Goal: Task Accomplishment & Management: Use online tool/utility

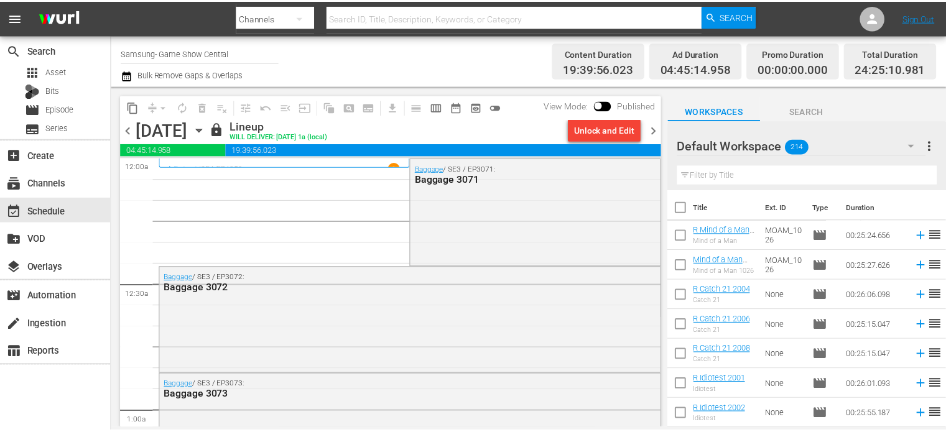
scroll to position [3600, 0]
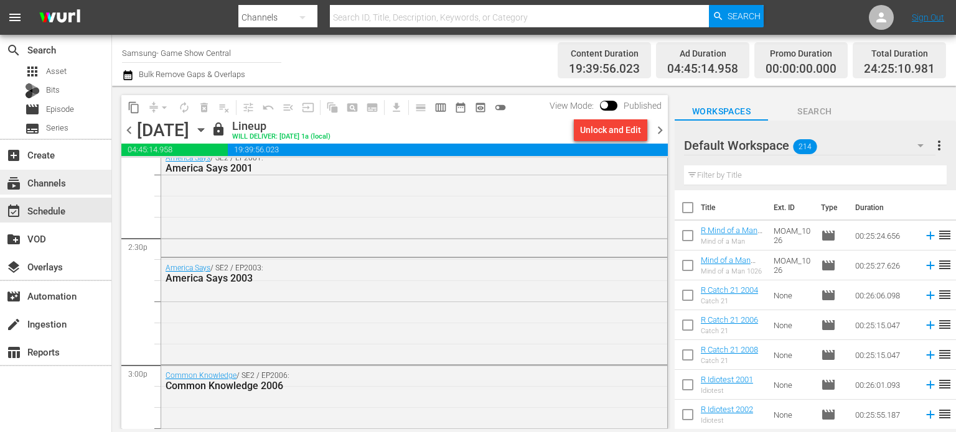
click at [54, 173] on div "subscriptions Channels" at bounding box center [55, 182] width 111 height 25
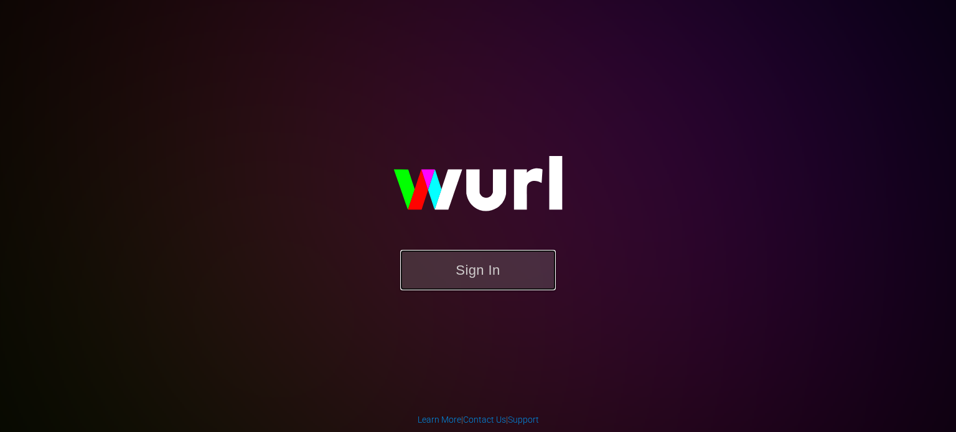
click at [460, 276] on button "Sign In" at bounding box center [478, 270] width 156 height 40
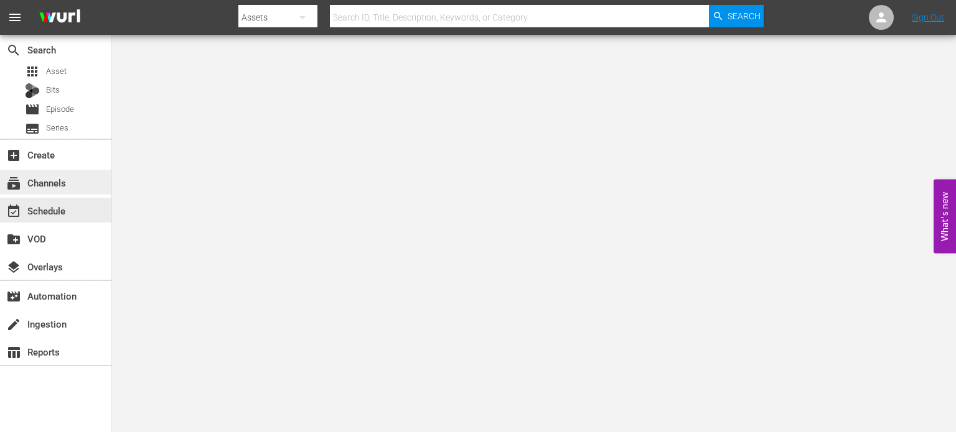
click at [55, 192] on div "subscriptions Channels" at bounding box center [55, 182] width 111 height 25
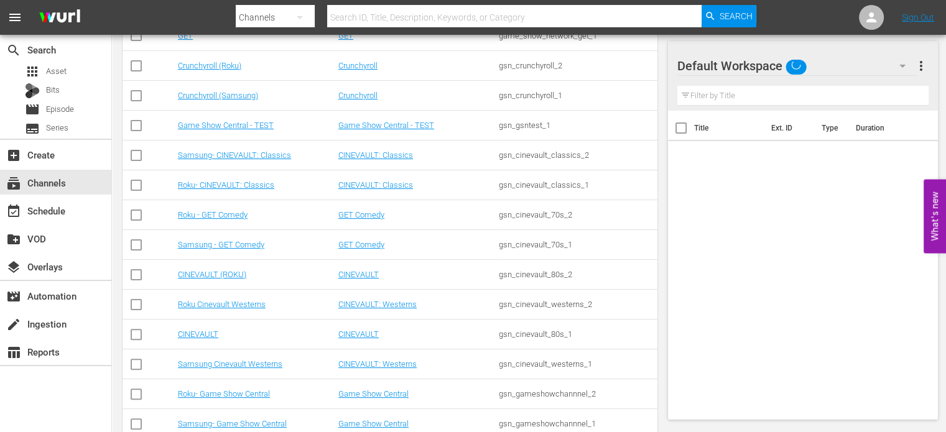
scroll to position [296, 0]
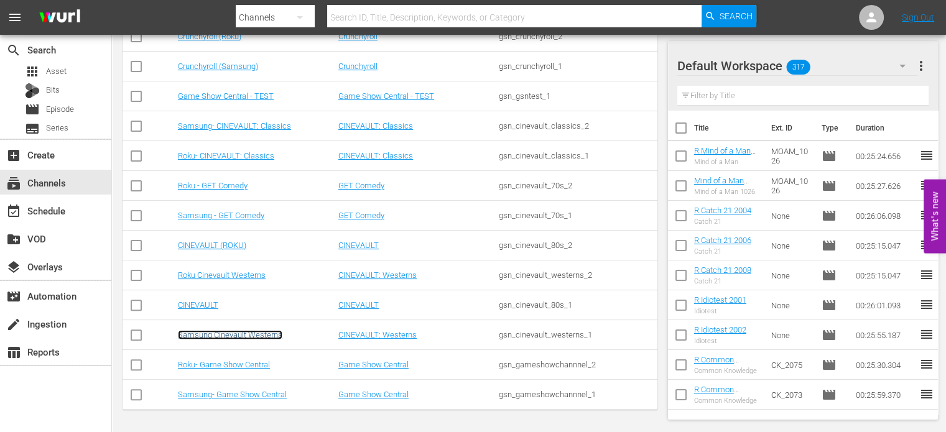
click at [206, 337] on link "Samsung Cinevault Westerns" at bounding box center [230, 334] width 105 height 9
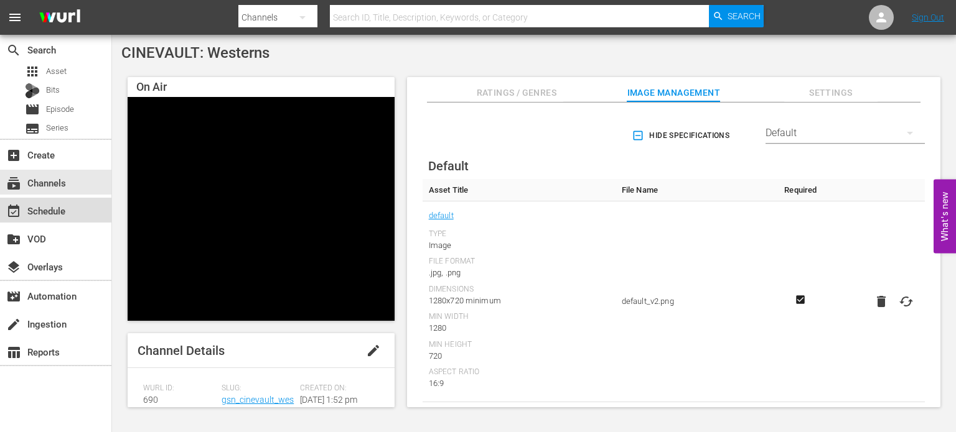
click at [49, 212] on div "event_available Schedule" at bounding box center [35, 208] width 70 height 11
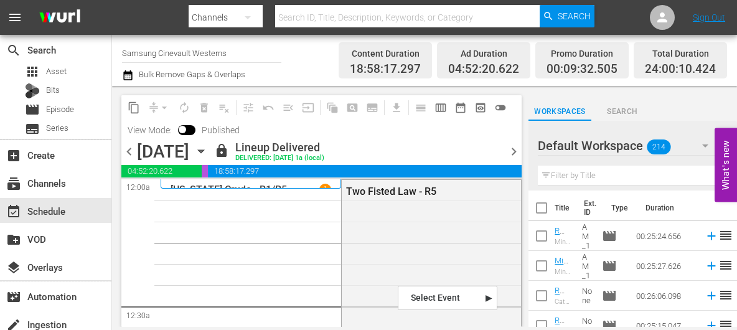
click at [203, 151] on icon "button" at bounding box center [201, 151] width 6 height 3
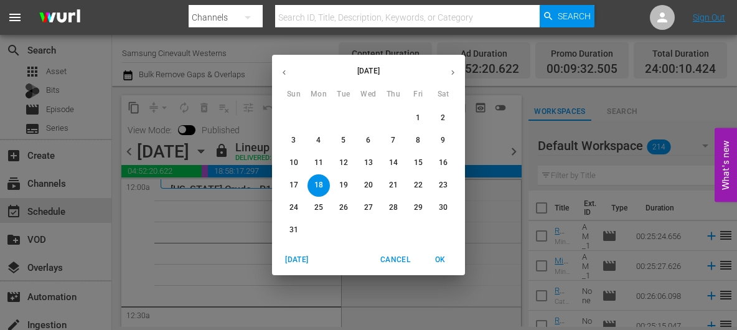
click at [316, 212] on p "25" at bounding box center [318, 207] width 9 height 11
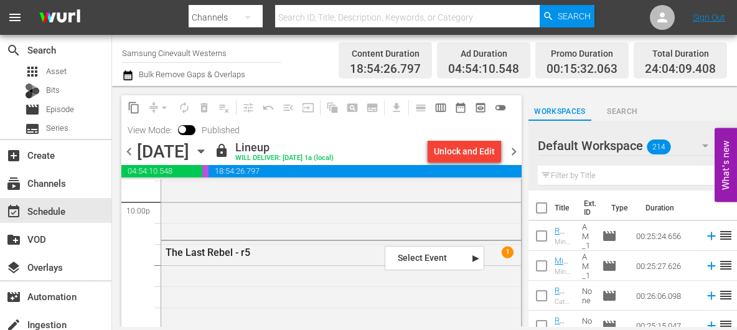
scroll to position [5561, 0]
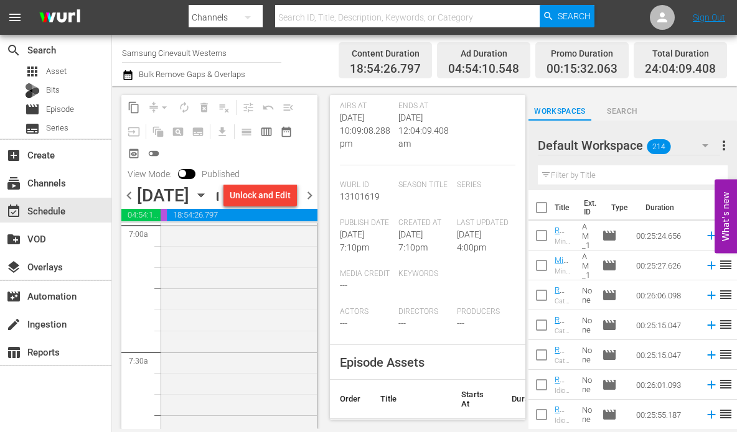
scroll to position [1779, 0]
click at [249, 320] on div "The Rough, Tough West - R5" at bounding box center [239, 325] width 156 height 292
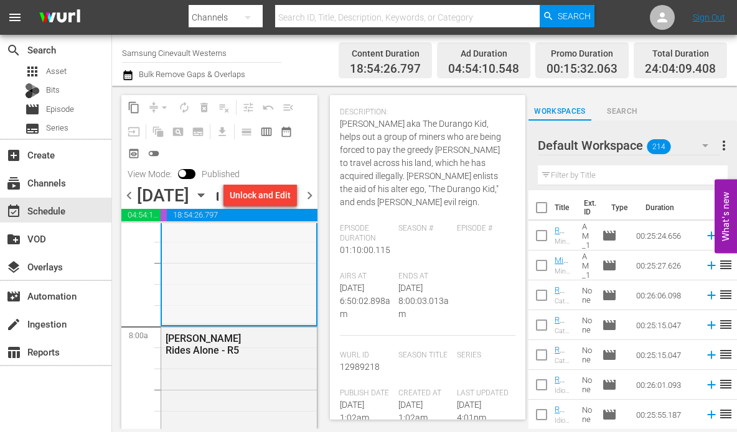
scroll to position [2019, 0]
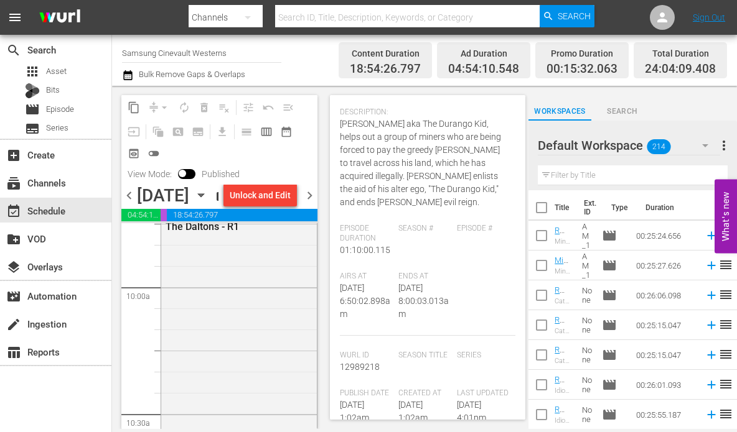
click at [263, 322] on div "[PERSON_NAME]. The Daltons - R1" at bounding box center [239, 372] width 156 height 339
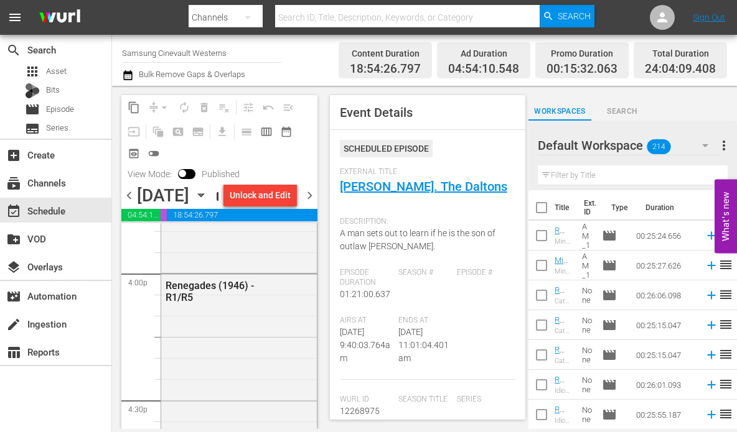
scroll to position [4012, 0]
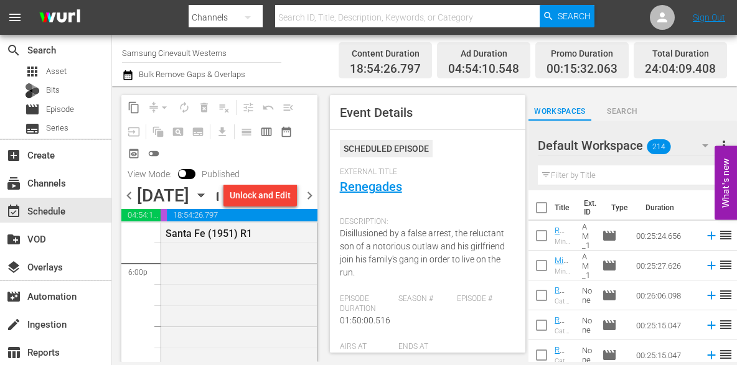
scroll to position [4529, 0]
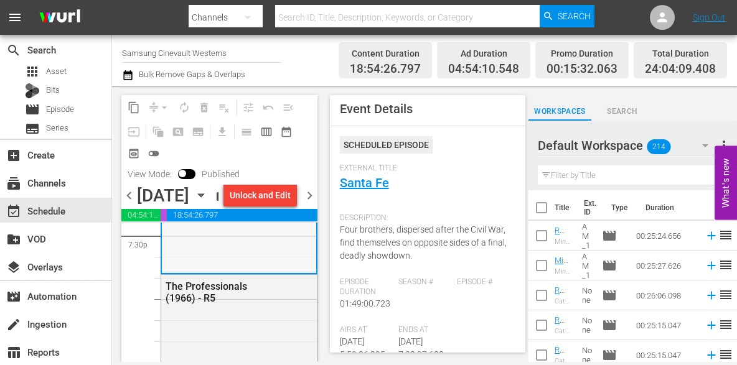
scroll to position [4937, 0]
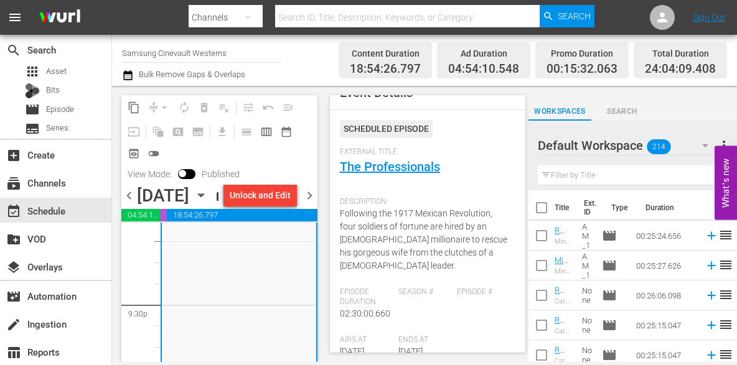
scroll to position [5561, 0]
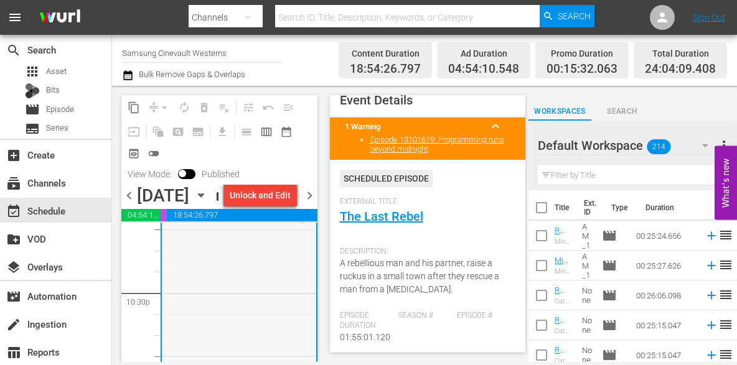
scroll to position [5622, 0]
click at [314, 203] on span "chevron_right" at bounding box center [310, 196] width 16 height 16
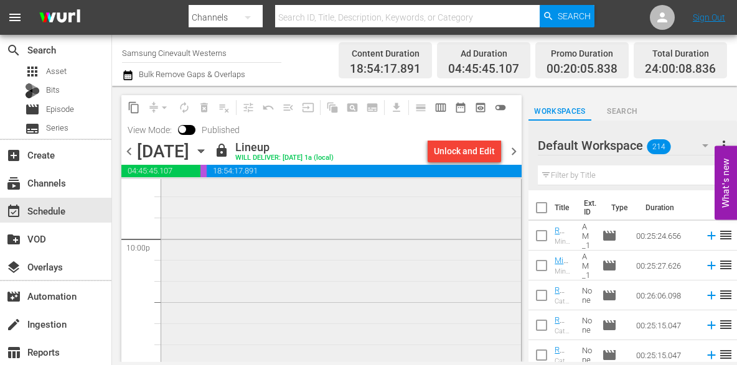
scroll to position [5523, 0]
click at [518, 150] on span "chevron_right" at bounding box center [514, 152] width 16 height 16
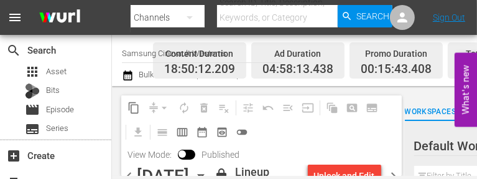
click at [301, 176] on body "menu Search By Channels Search ID, Title, Description, Keywords, or Category Se…" at bounding box center [238, 89] width 477 height 179
click at [318, 154] on div "content_copy compress arrow_drop_down autorenew_outlined delete_forever_outline…" at bounding box center [261, 130] width 281 height 70
click at [211, 172] on div "[DATE] [DATE]" at bounding box center [174, 175] width 74 height 21
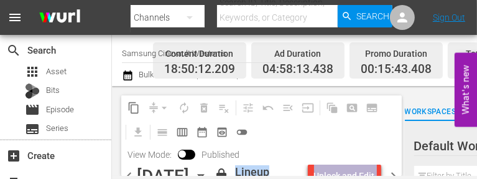
drag, startPoint x: 314, startPoint y: 178, endPoint x: 317, endPoint y: 295, distance: 117.0
click at [317, 179] on html "menu Search By Channels Search ID, Title, Description, Keywords, or Category Se…" at bounding box center [238, 89] width 477 height 179
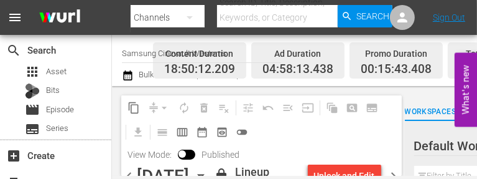
click at [211, 174] on div "[DATE] [DATE]" at bounding box center [174, 175] width 74 height 21
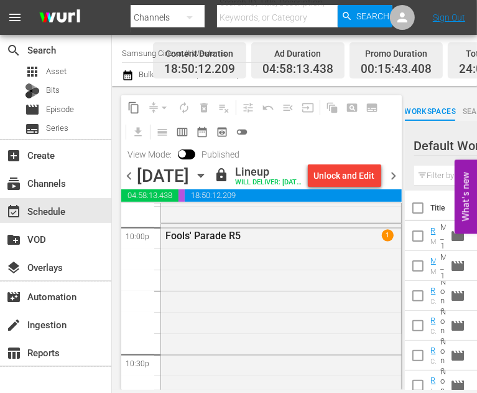
scroll to position [5561, 0]
click at [203, 177] on icon "button" at bounding box center [201, 175] width 6 height 3
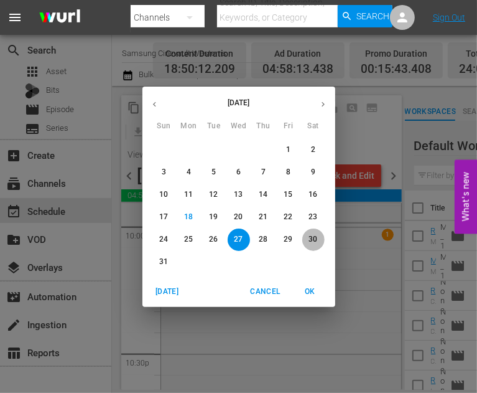
click at [314, 241] on p "30" at bounding box center [313, 239] width 9 height 11
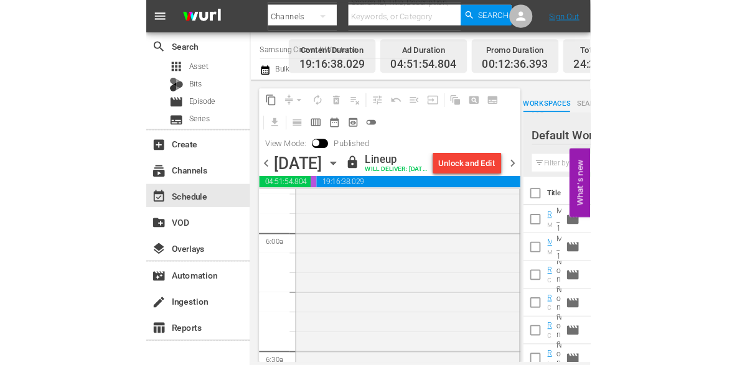
scroll to position [1680, 0]
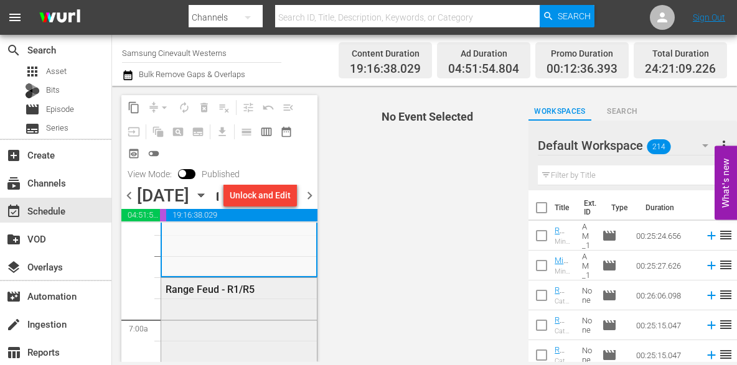
click at [276, 300] on div "Range Feud - R1/R5" at bounding box center [239, 289] width 156 height 22
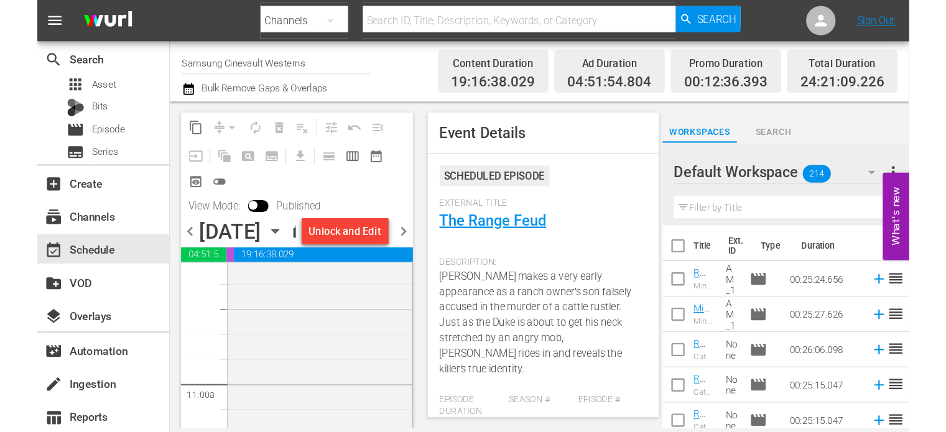
scroll to position [2783, 0]
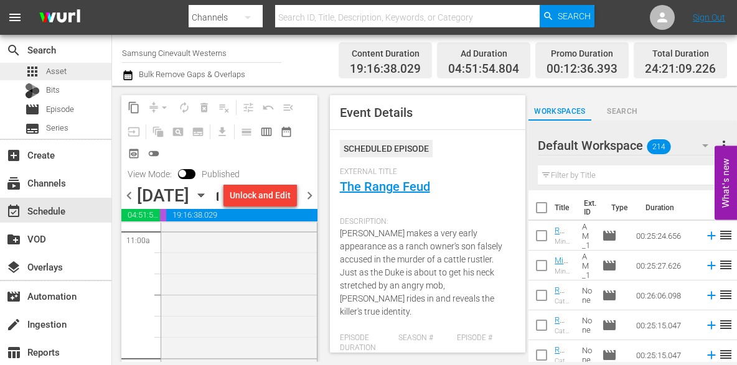
click at [77, 73] on div "apps Asset" at bounding box center [55, 71] width 111 height 17
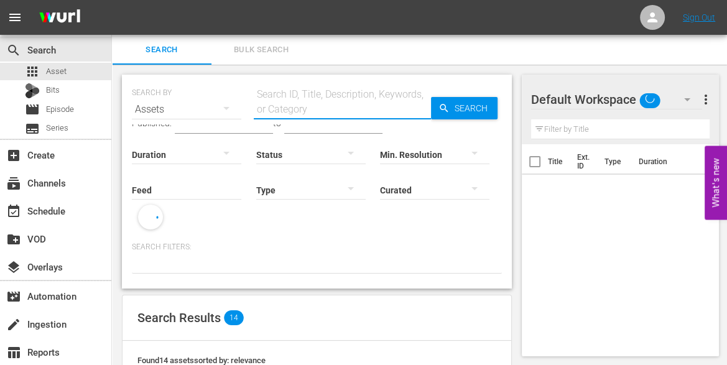
click at [261, 109] on input "text" at bounding box center [342, 110] width 177 height 30
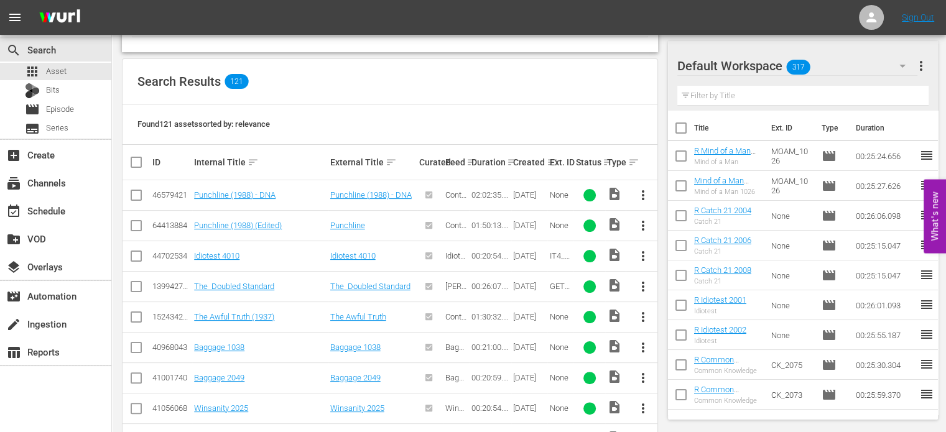
scroll to position [557, 0]
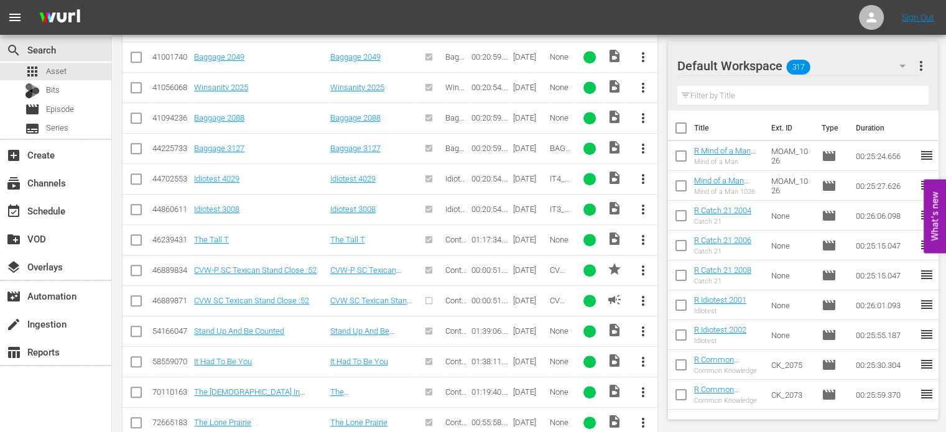
type input "stand by me"
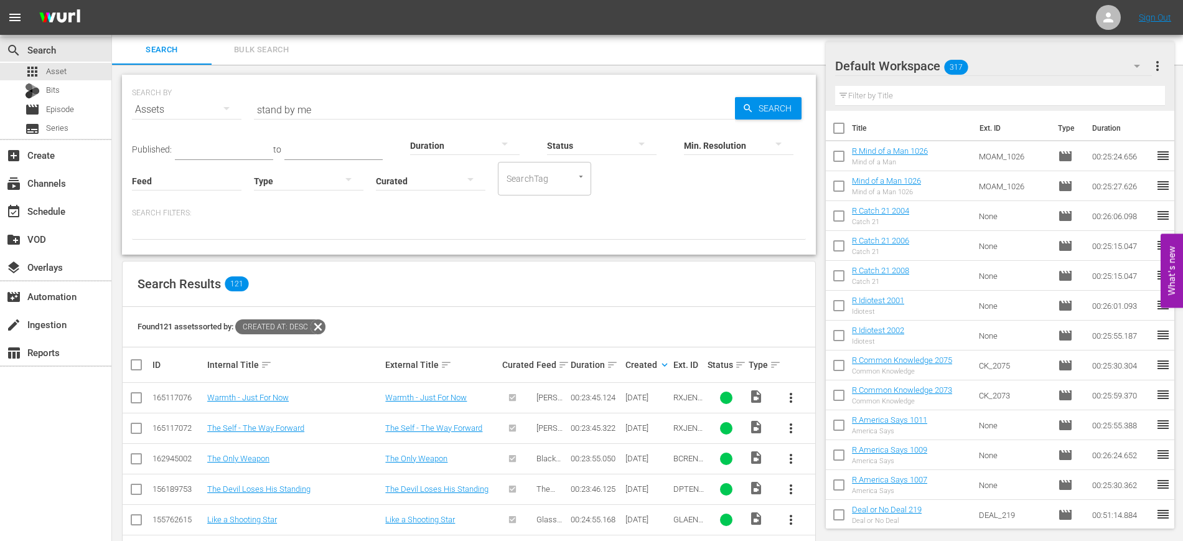
scroll to position [429, 0]
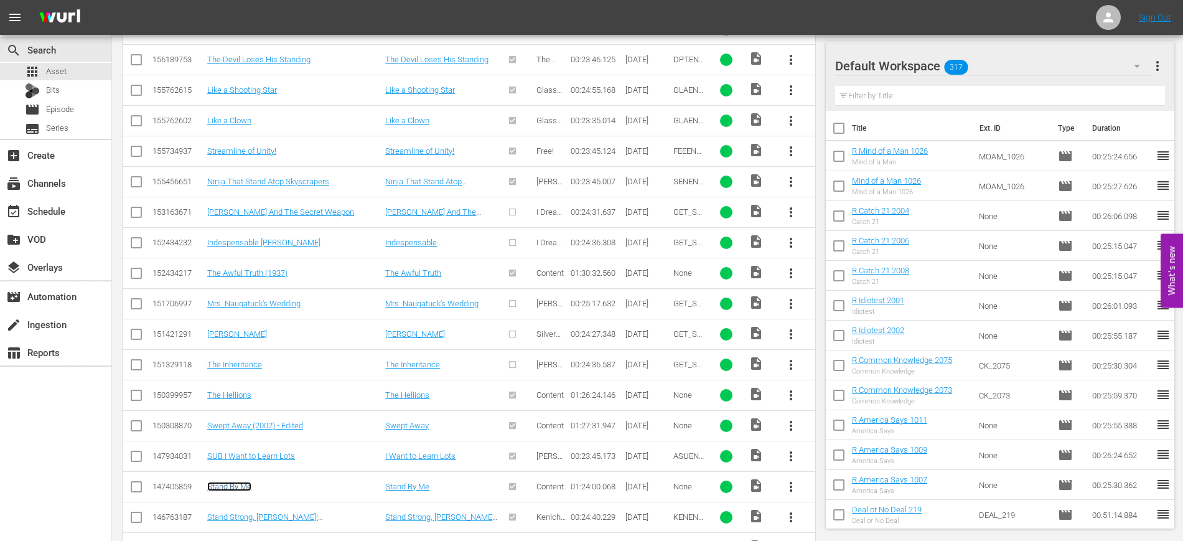
click at [230, 432] on link "Stand By Me" at bounding box center [229, 486] width 44 height 9
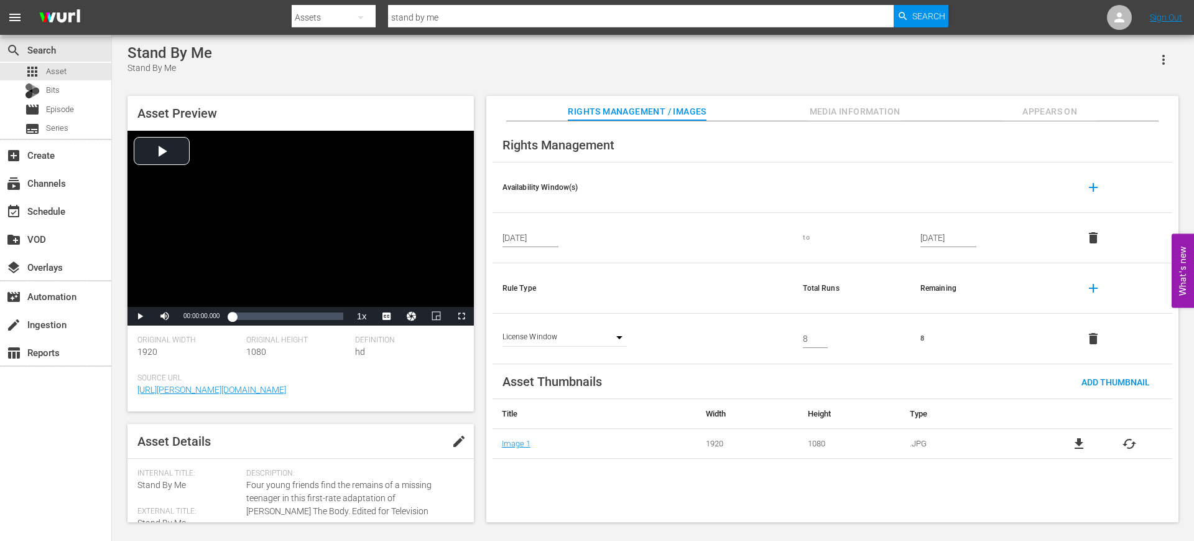
click at [539, 240] on input "[DATE]" at bounding box center [531, 237] width 56 height 19
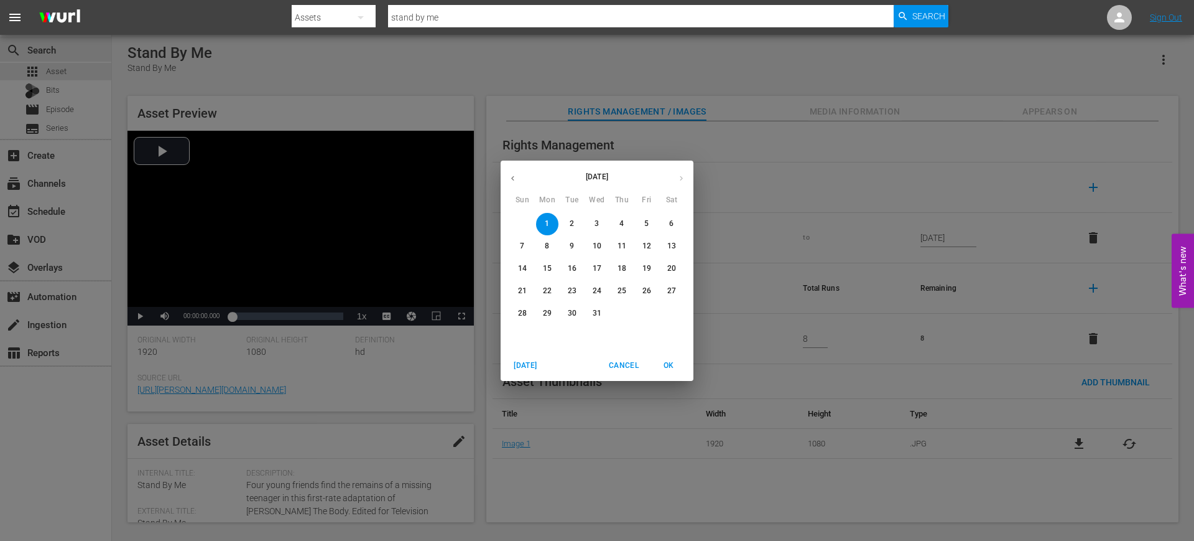
click at [684, 179] on div "[DATE]" at bounding box center [597, 178] width 193 height 24
click at [534, 363] on span "[DATE]" at bounding box center [526, 365] width 30 height 13
click at [681, 174] on div "[DATE]" at bounding box center [597, 178] width 193 height 24
click at [624, 366] on span "Cancel" at bounding box center [624, 365] width 30 height 13
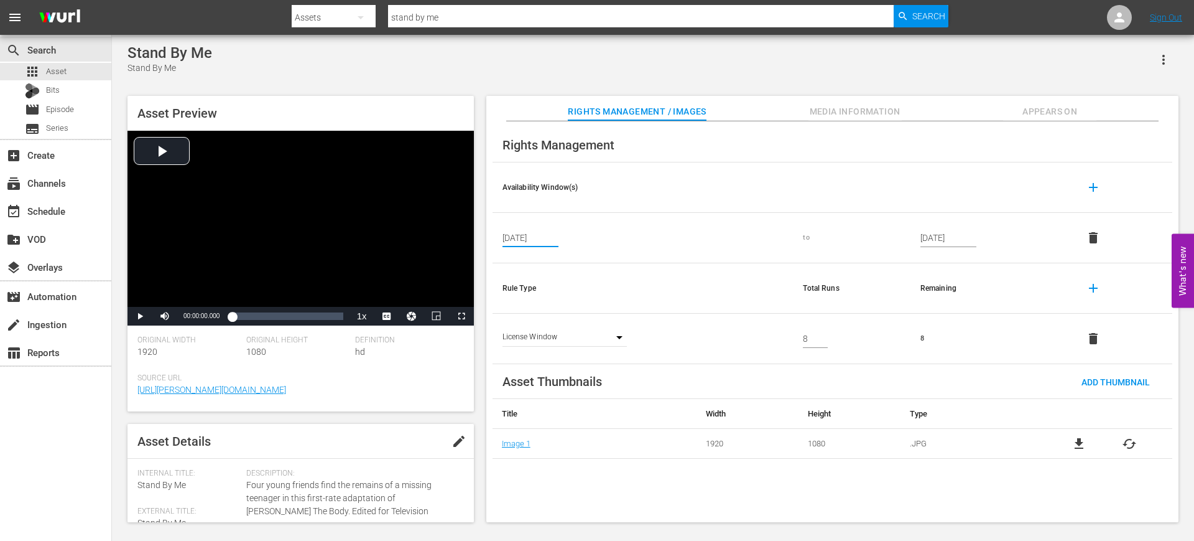
click at [540, 239] on input "[DATE]" at bounding box center [531, 237] width 56 height 19
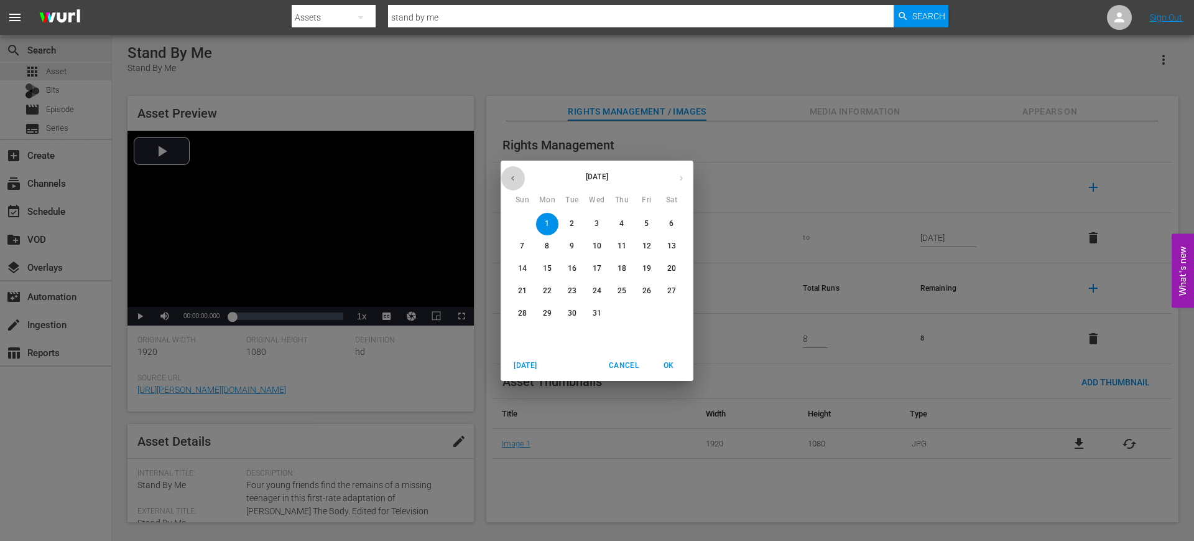
click at [519, 173] on button "button" at bounding box center [513, 178] width 24 height 24
click at [913, 170] on div "[DATE] Sun Mon Tue Wed Thu Fri Sat 26 27 28 29 30 31 1 2 3 4 5 6 7 8 9 10 11 12…" at bounding box center [597, 270] width 1194 height 541
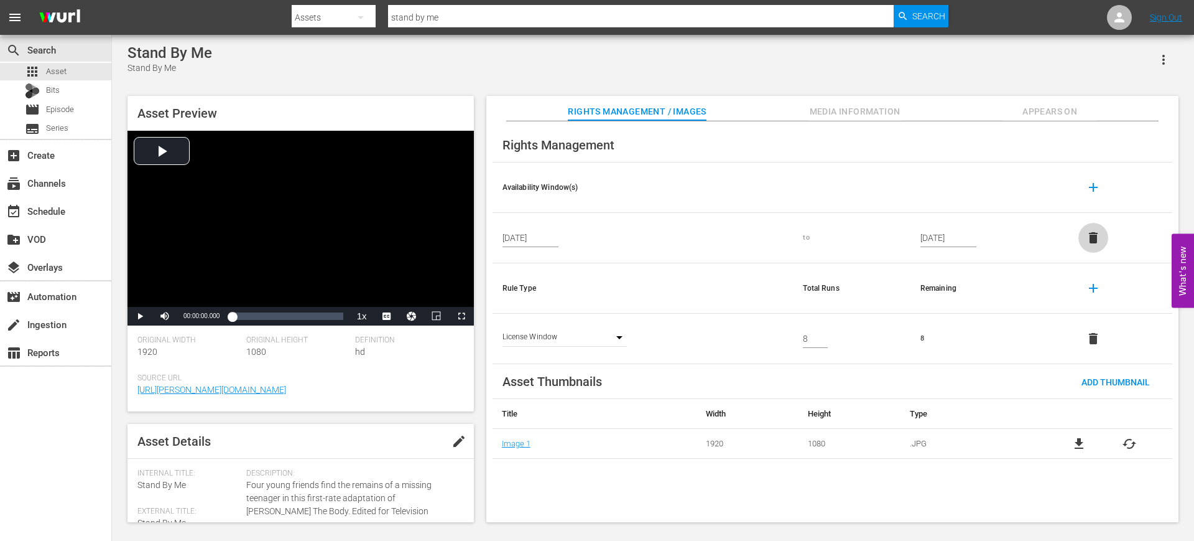
click at [955, 240] on span "delete" at bounding box center [1093, 237] width 15 height 15
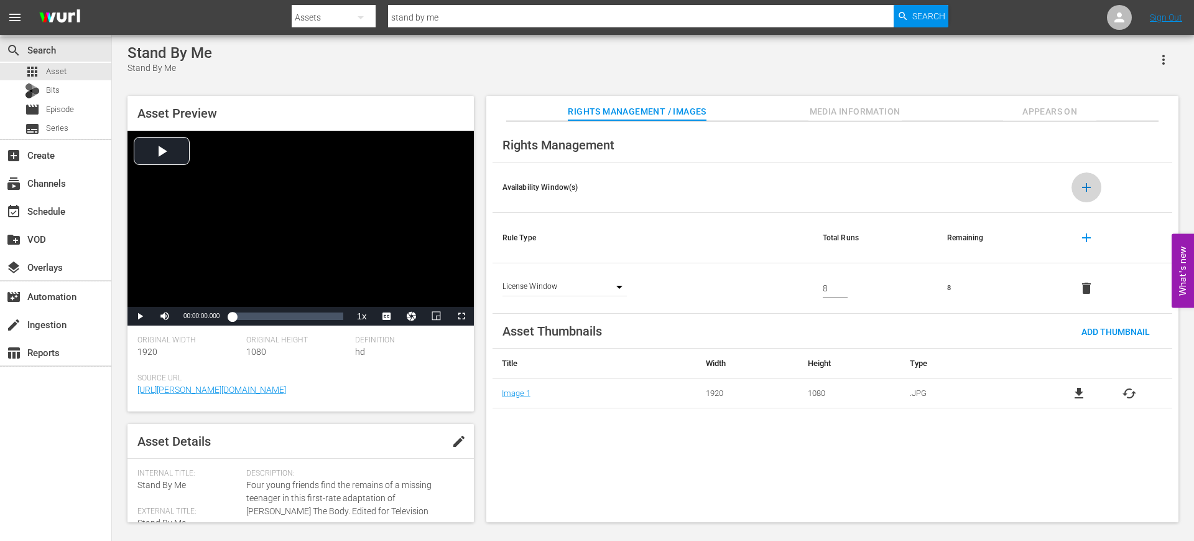
click at [955, 183] on span "add" at bounding box center [1086, 187] width 15 height 15
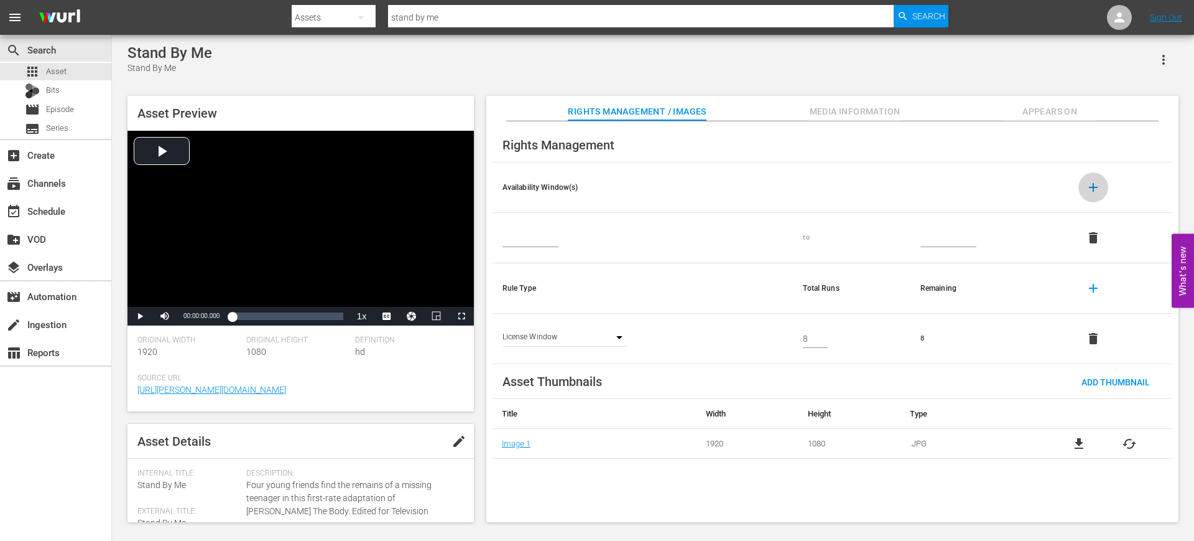
click at [955, 183] on button "add" at bounding box center [1094, 187] width 30 height 30
click at [544, 236] on input "text" at bounding box center [531, 237] width 56 height 19
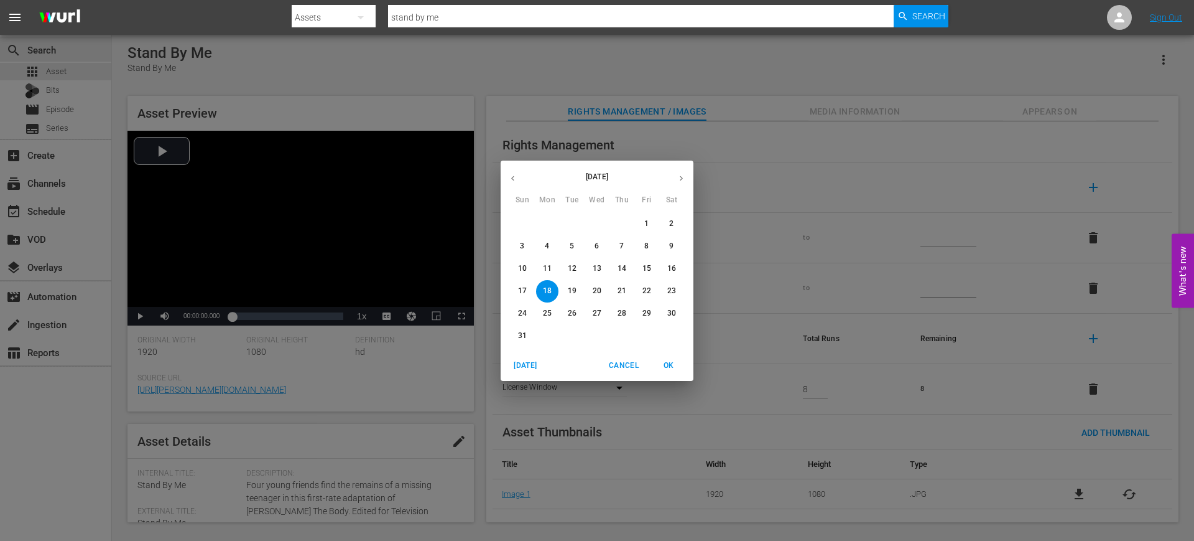
click at [684, 174] on icon "button" at bounding box center [681, 178] width 9 height 9
click at [539, 225] on span "1" at bounding box center [547, 223] width 22 height 11
type input "[DATE]"
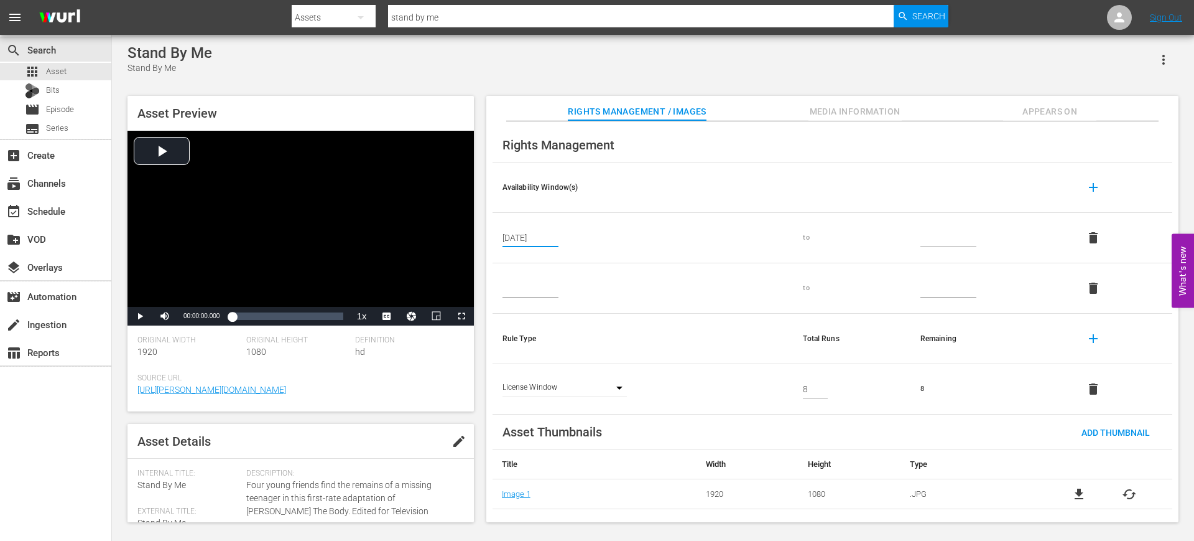
click at [952, 236] on input "text" at bounding box center [949, 237] width 56 height 19
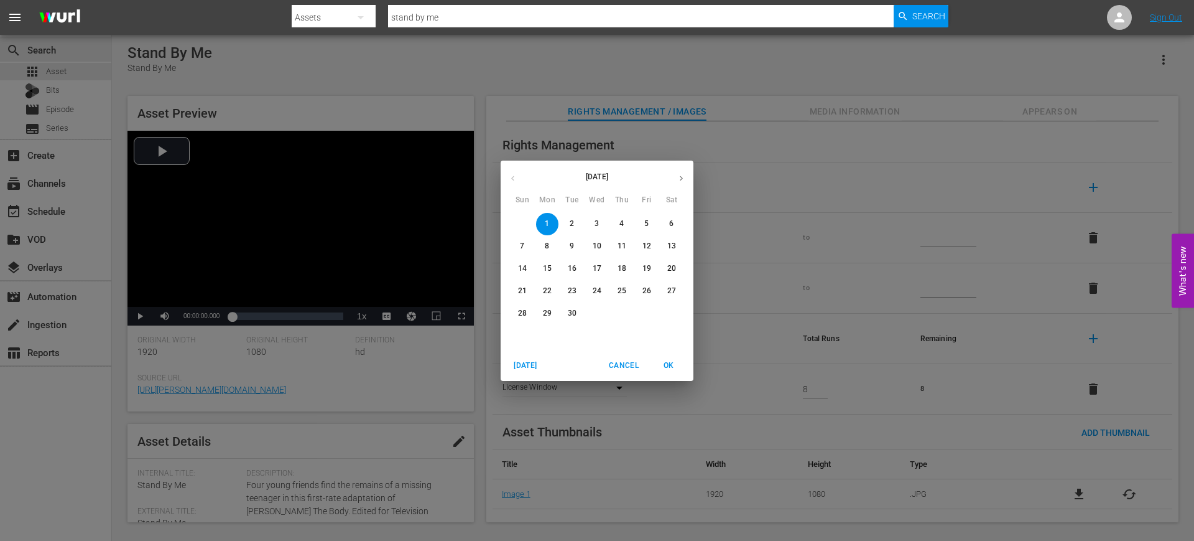
click at [561, 317] on div "30" at bounding box center [572, 313] width 25 height 22
type input "[DATE]"
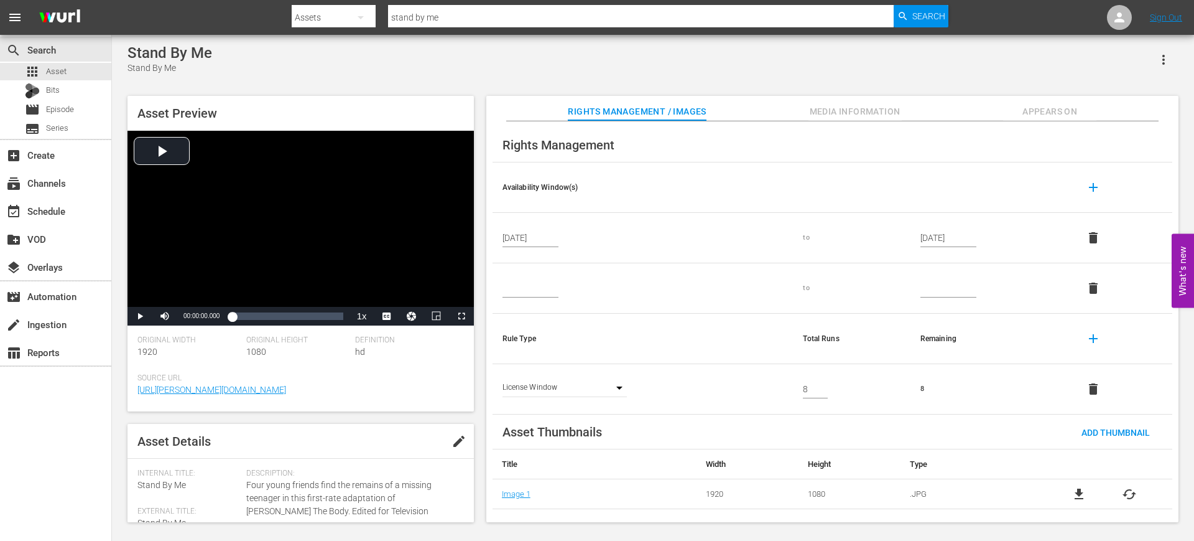
click at [789, 181] on th "Availability Window(s)" at bounding box center [643, 187] width 301 height 50
